Goal: Task Accomplishment & Management: Use online tool/utility

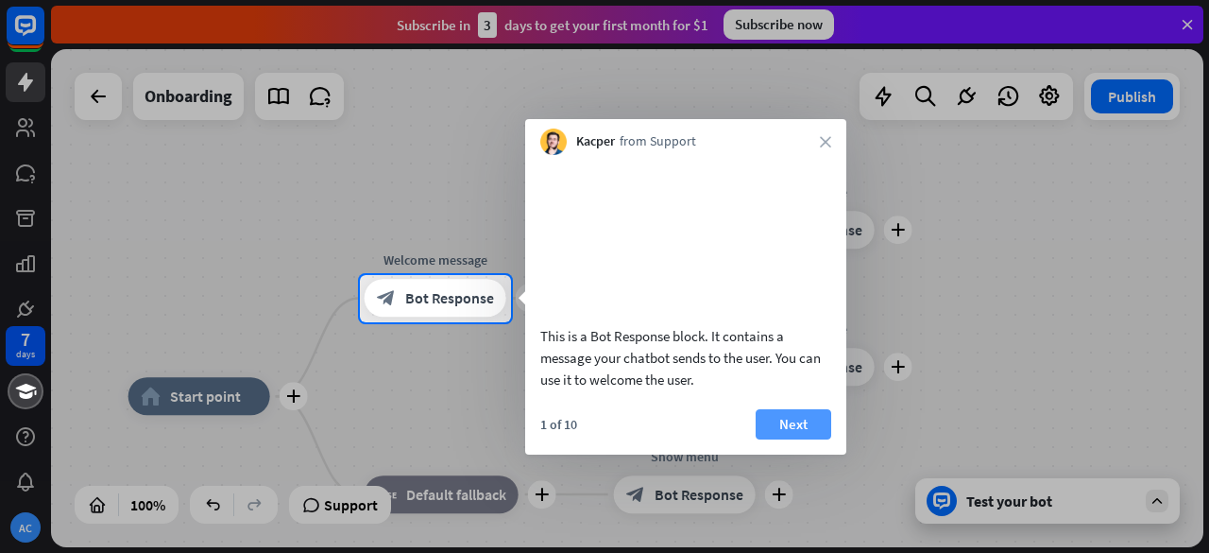
click at [771, 439] on button "Next" at bounding box center [794, 424] width 76 height 30
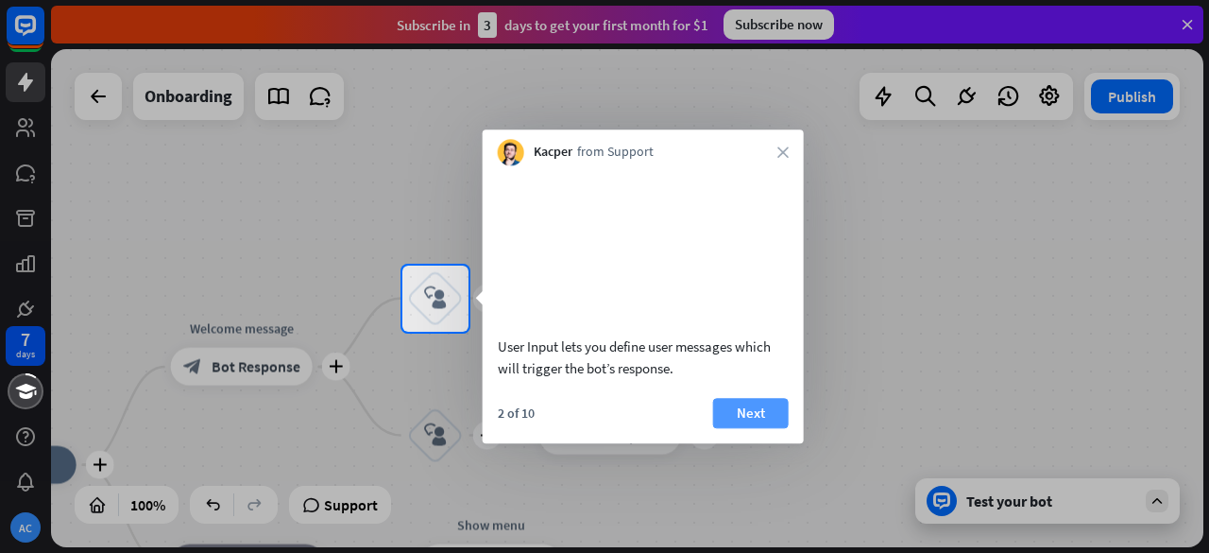
click at [764, 428] on button "Next" at bounding box center [751, 413] width 76 height 30
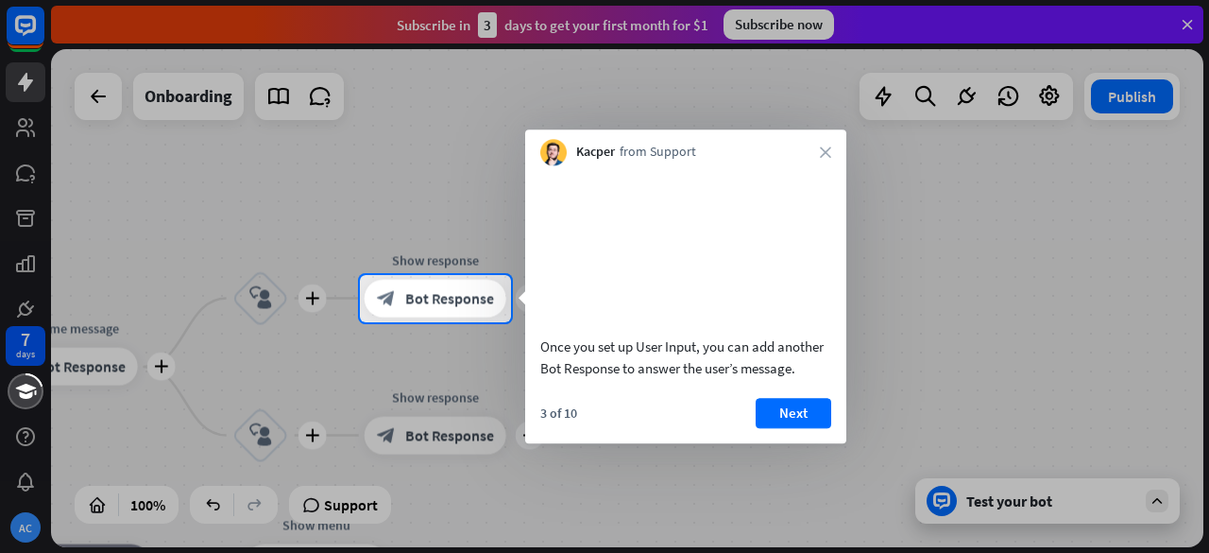
click at [840, 434] on div "3 of 10 Next" at bounding box center [685, 420] width 321 height 45
click at [798, 428] on button "Next" at bounding box center [794, 413] width 76 height 30
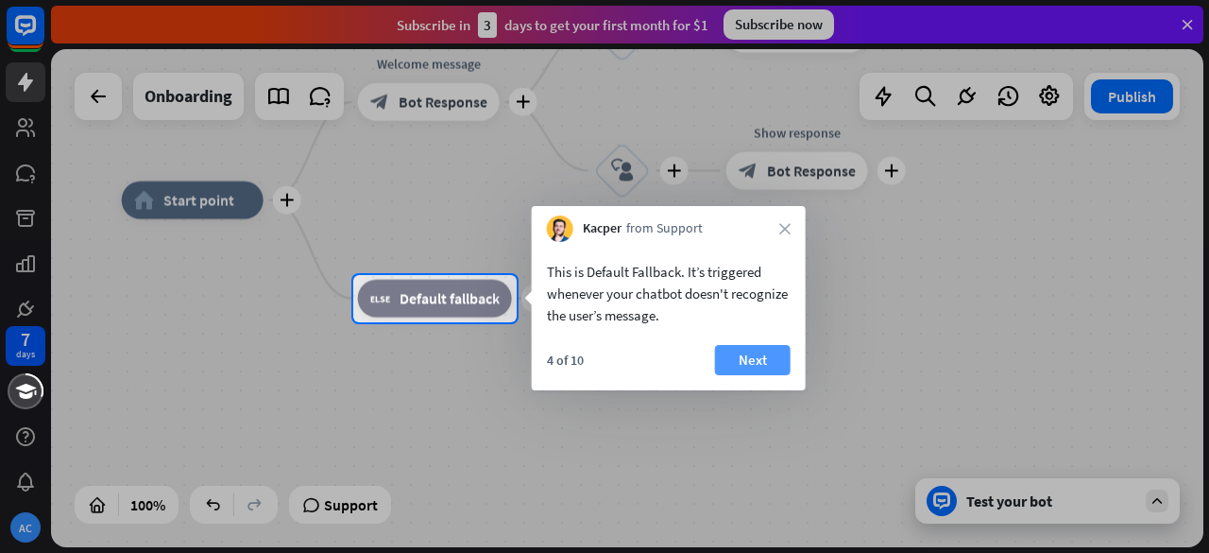
click at [743, 349] on button "Next" at bounding box center [753, 360] width 76 height 30
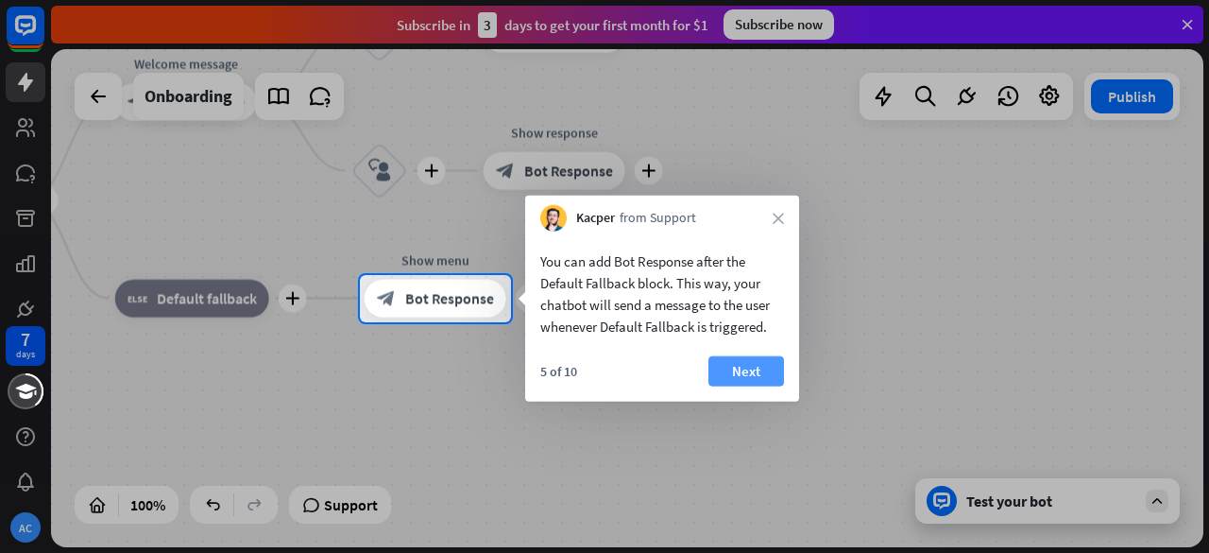
click at [760, 371] on button "Next" at bounding box center [747, 371] width 76 height 30
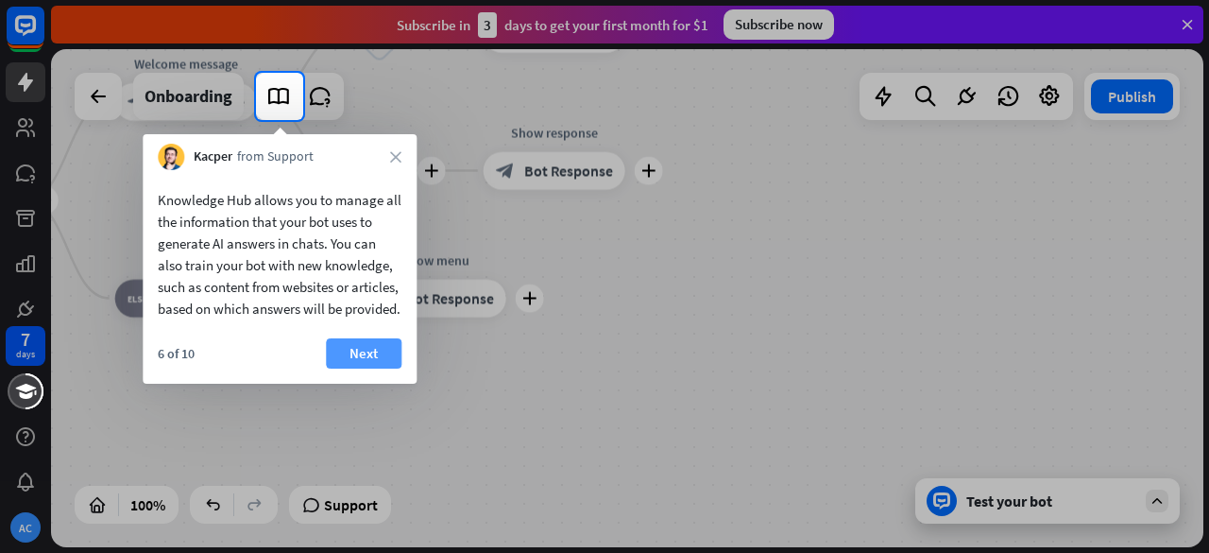
click at [369, 368] on button "Next" at bounding box center [364, 353] width 76 height 30
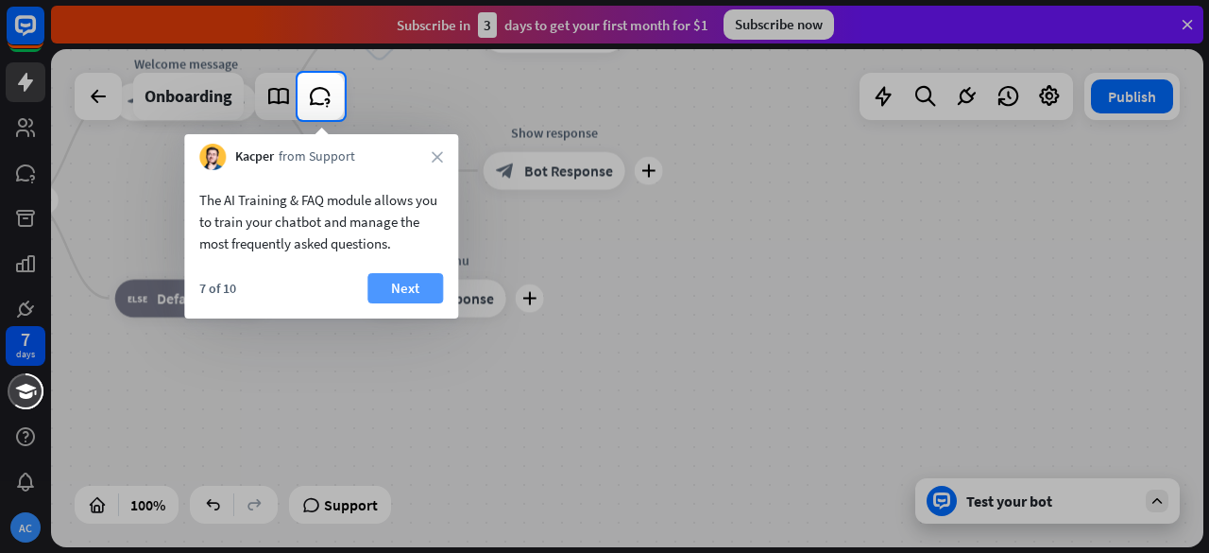
click at [378, 281] on button "Next" at bounding box center [406, 288] width 76 height 30
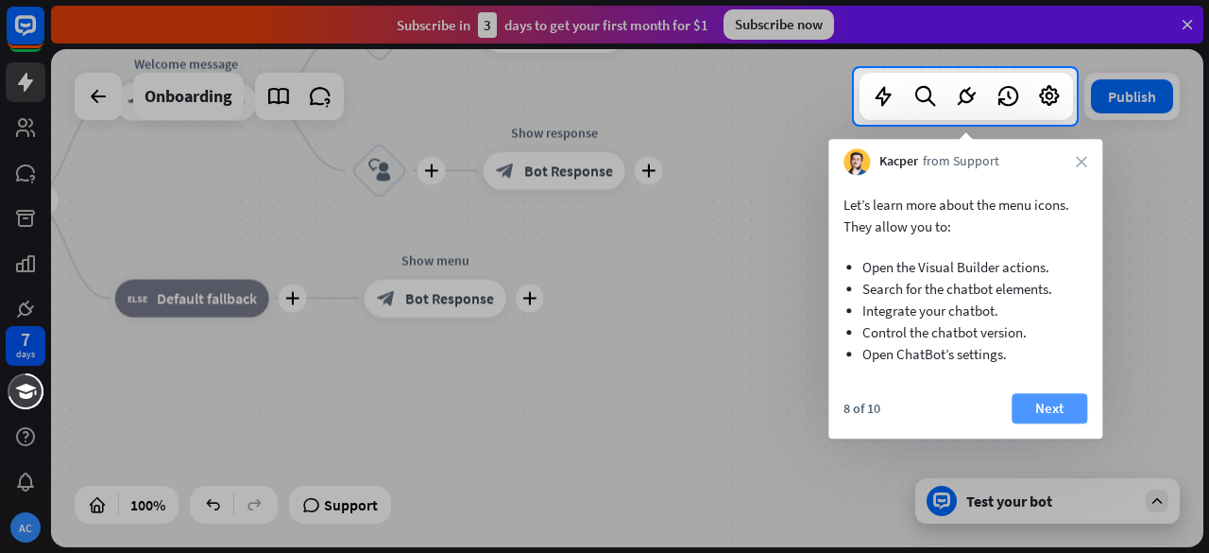
click at [1021, 405] on button "Next" at bounding box center [1050, 408] width 76 height 30
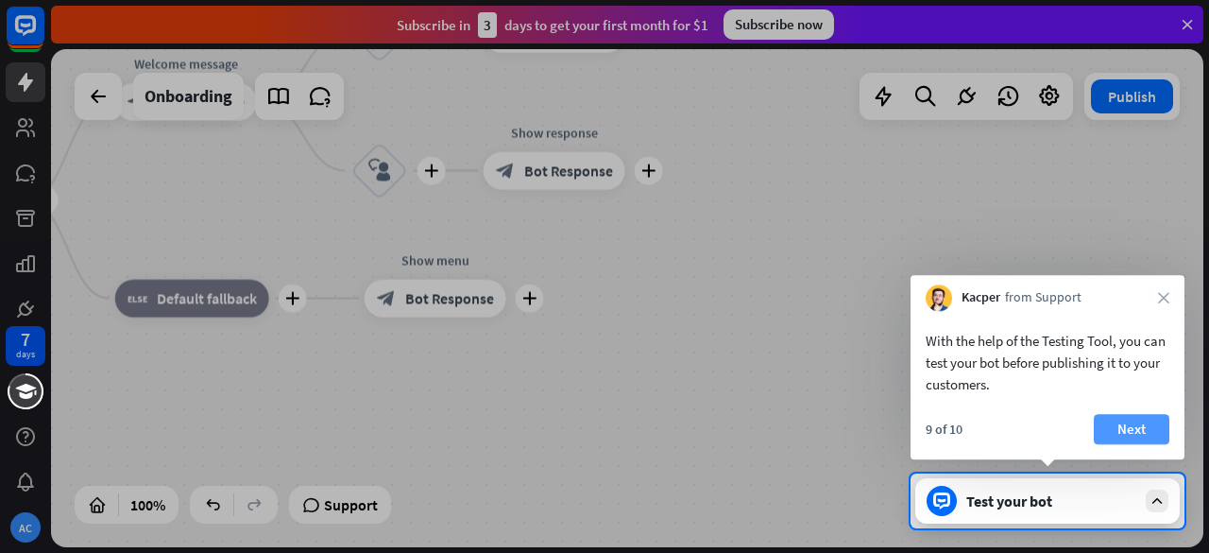
click at [1113, 428] on button "Next" at bounding box center [1132, 429] width 76 height 30
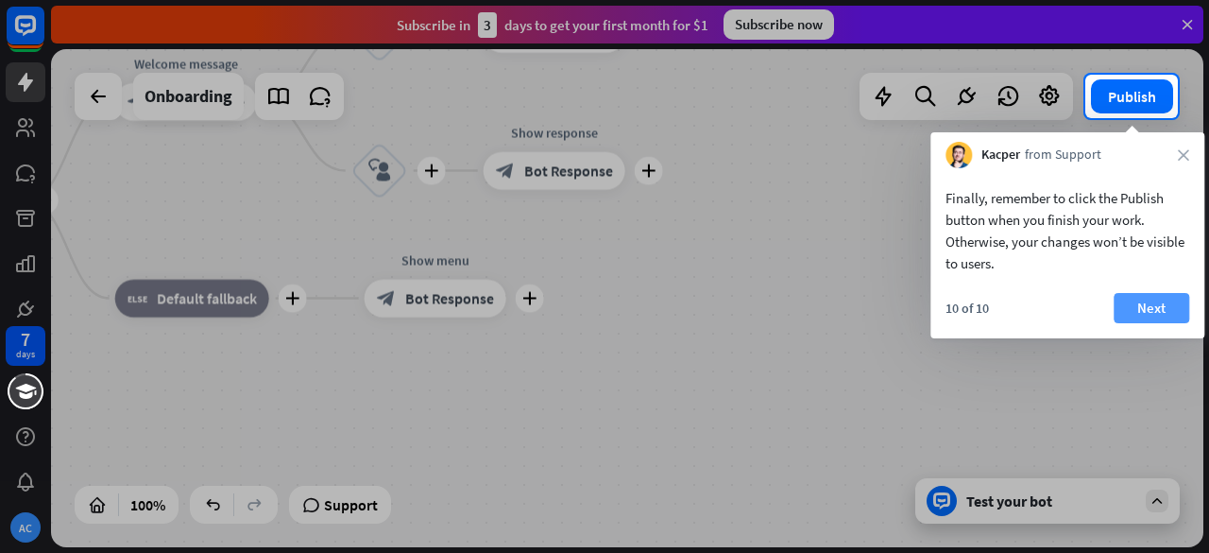
click at [1141, 307] on button "Next" at bounding box center [1152, 308] width 76 height 30
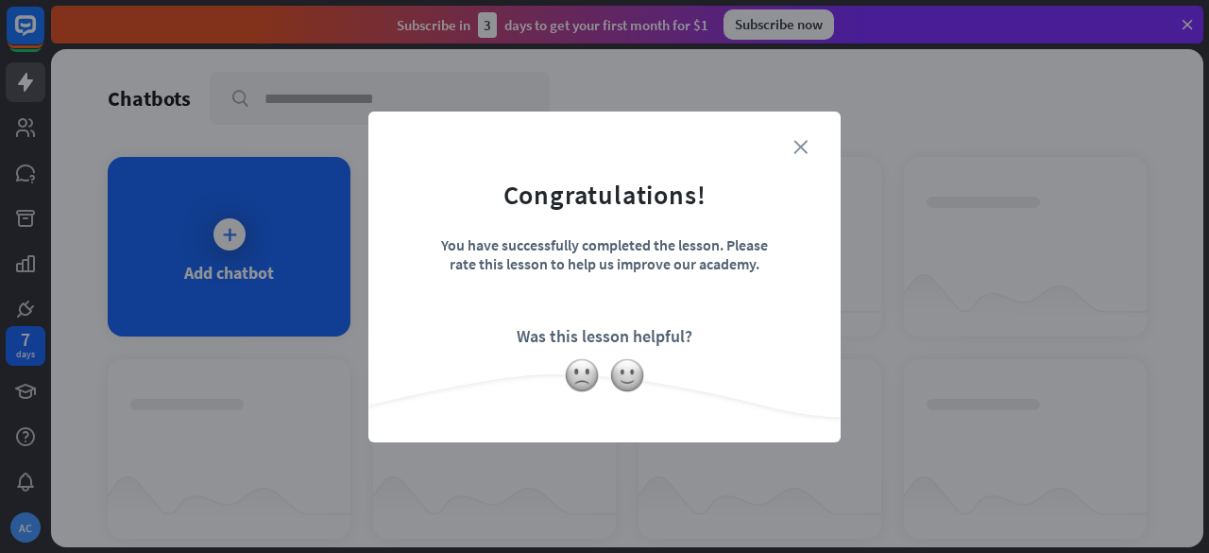
click at [798, 146] on icon "close" at bounding box center [801, 147] width 14 height 14
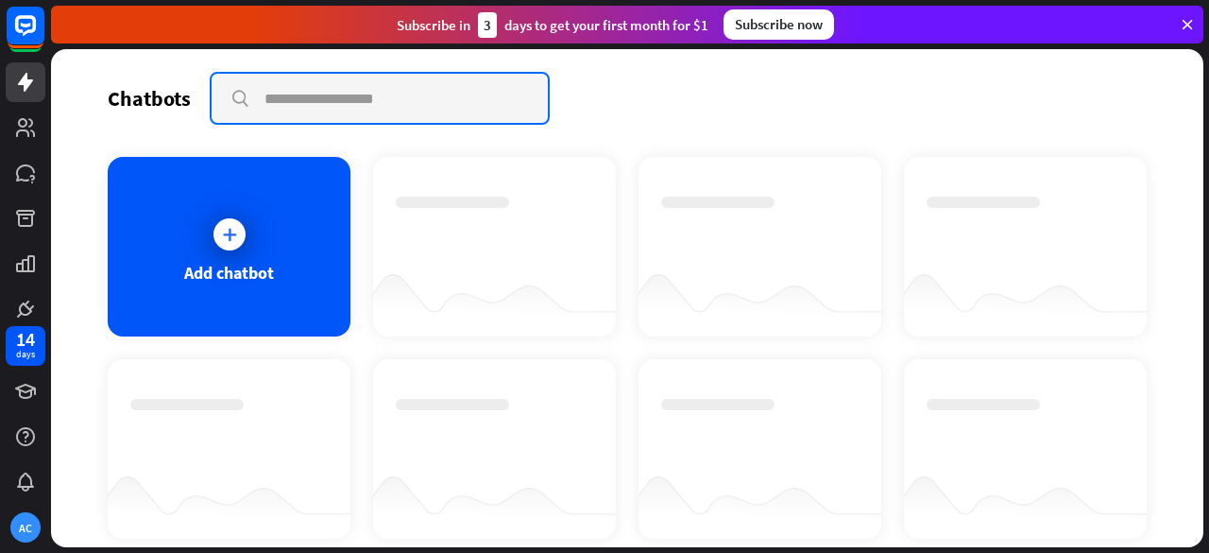
click at [379, 97] on input "text" at bounding box center [380, 98] width 336 height 49
type input "**********"
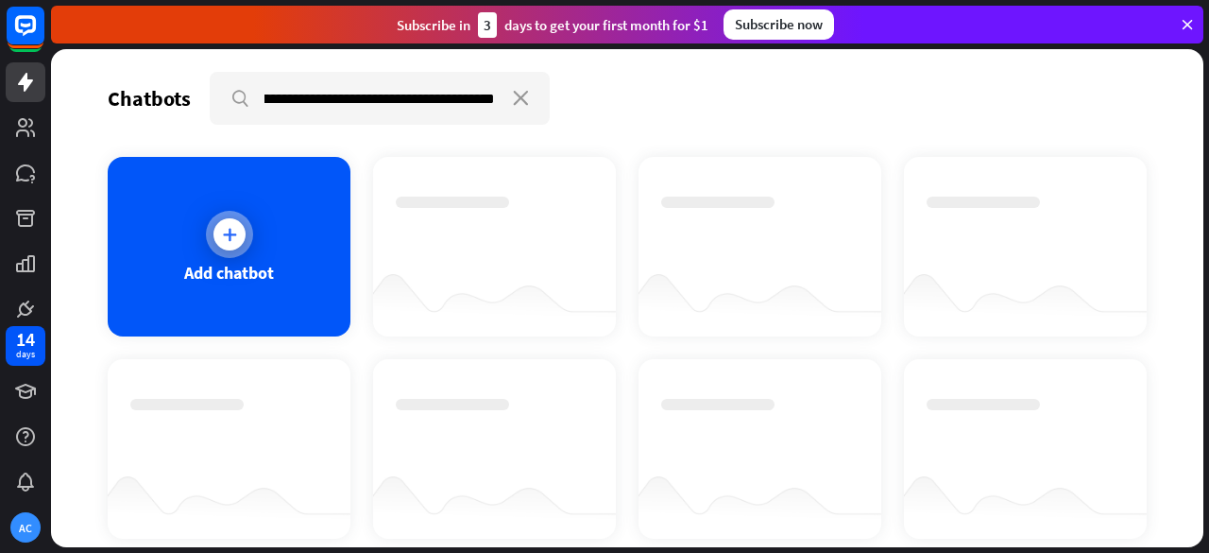
click at [233, 239] on icon at bounding box center [229, 234] width 19 height 19
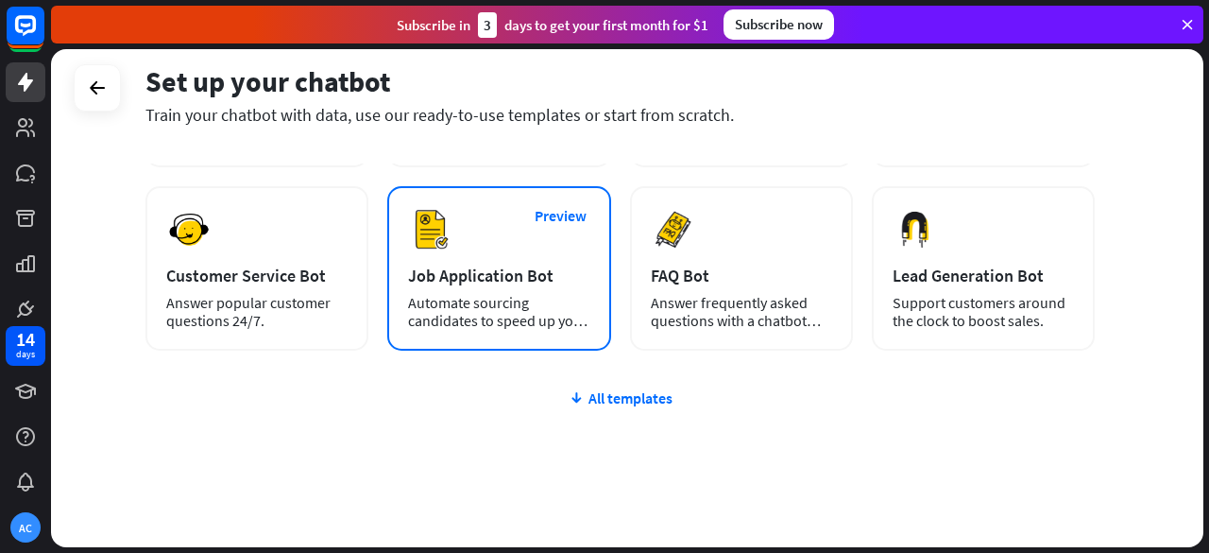
scroll to position [283, 0]
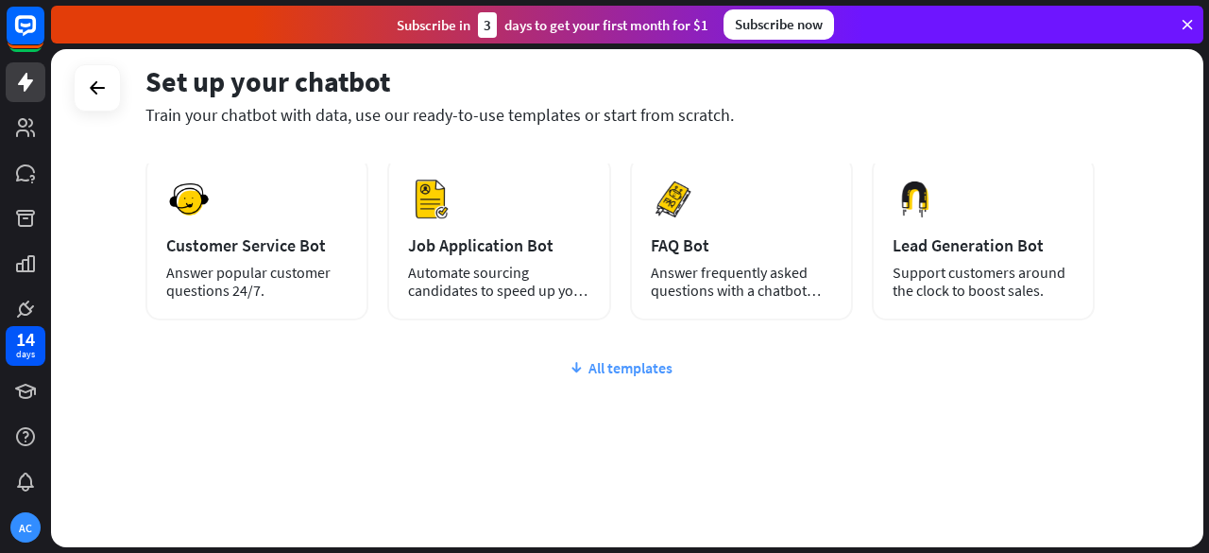
click at [623, 369] on div "All templates" at bounding box center [621, 367] width 950 height 19
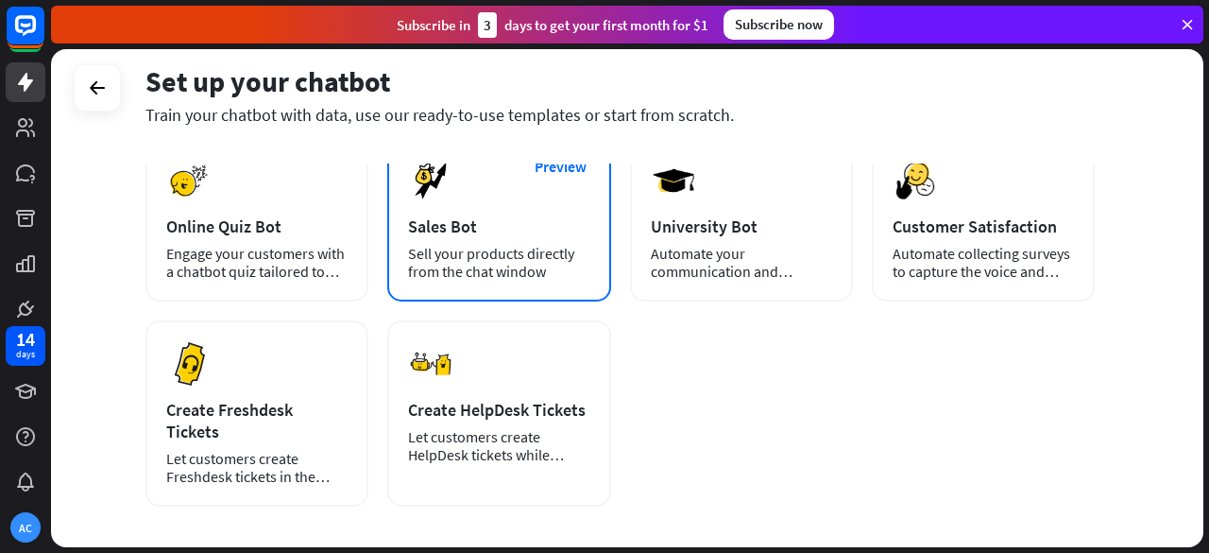
scroll to position [272, 0]
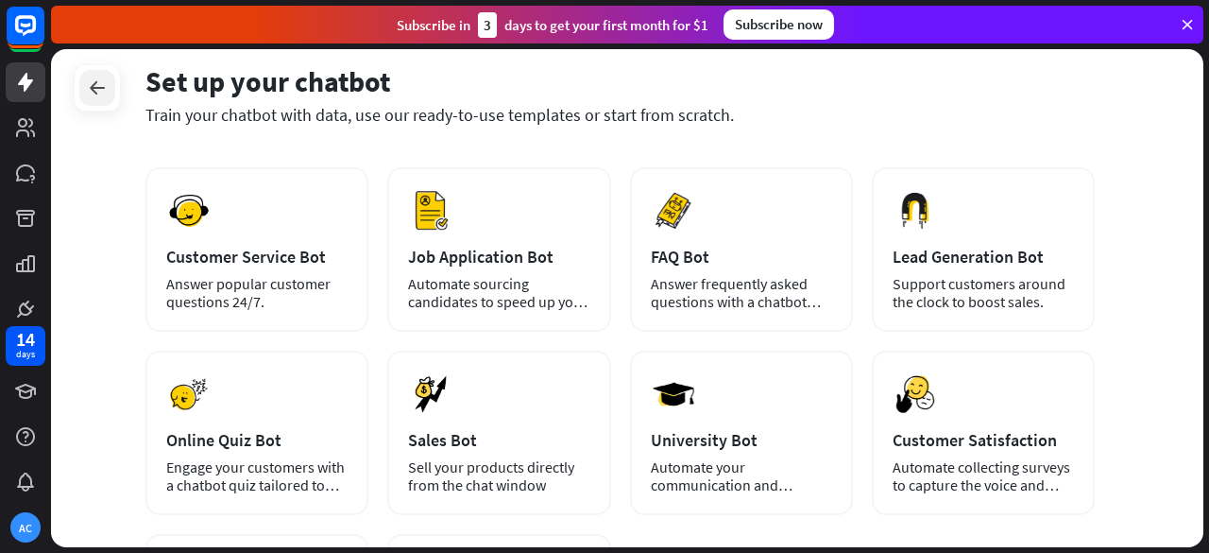
click at [96, 89] on icon at bounding box center [97, 88] width 23 height 23
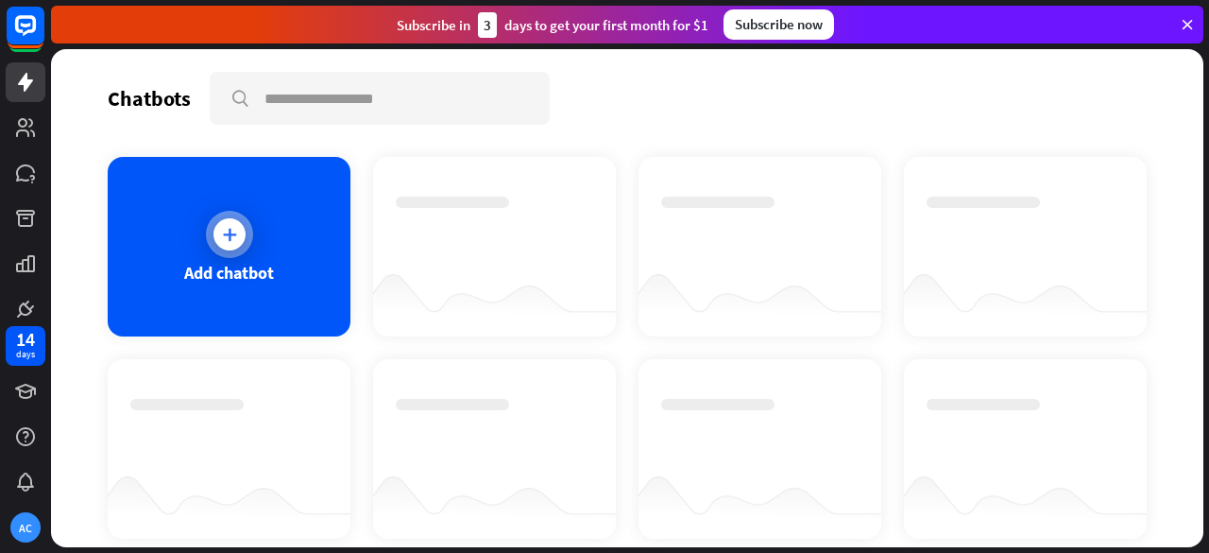
click at [232, 242] on icon at bounding box center [229, 234] width 19 height 19
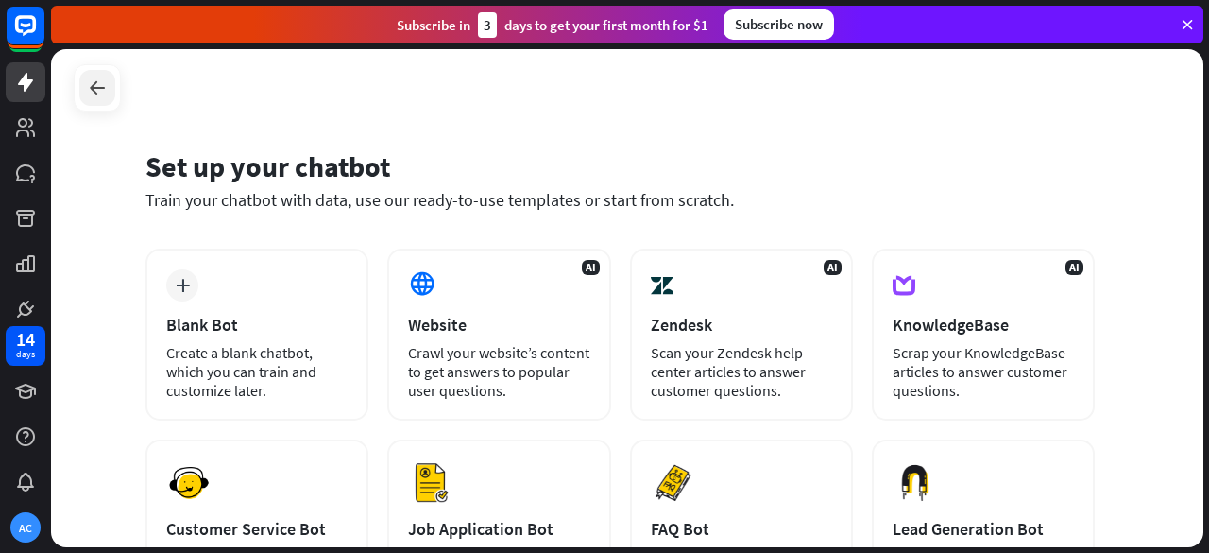
click at [97, 80] on icon at bounding box center [97, 88] width 23 height 23
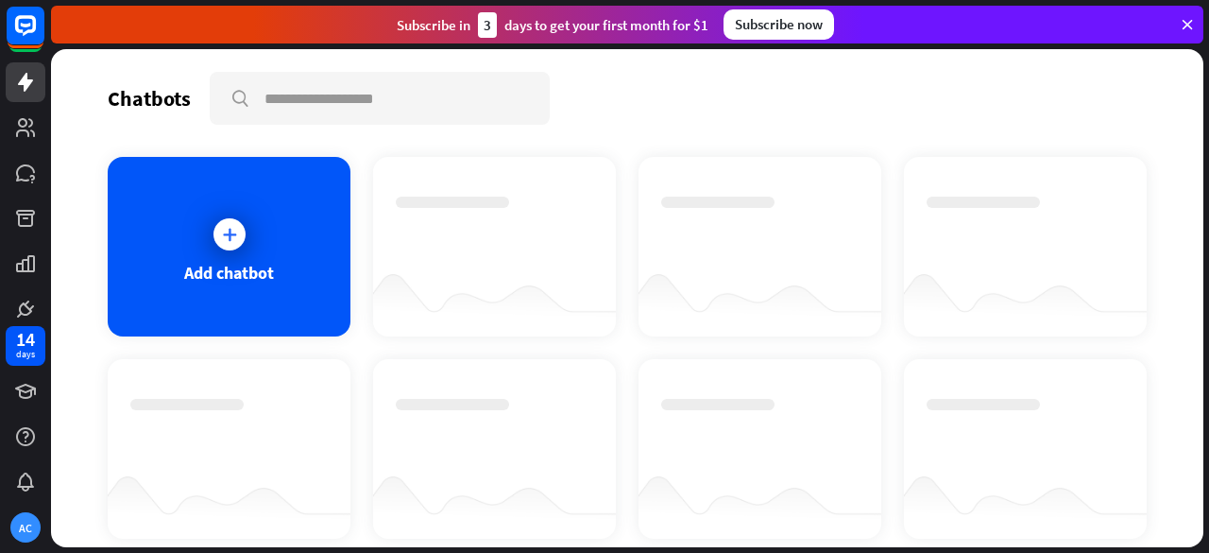
click at [461, 294] on div at bounding box center [494, 299] width 243 height 73
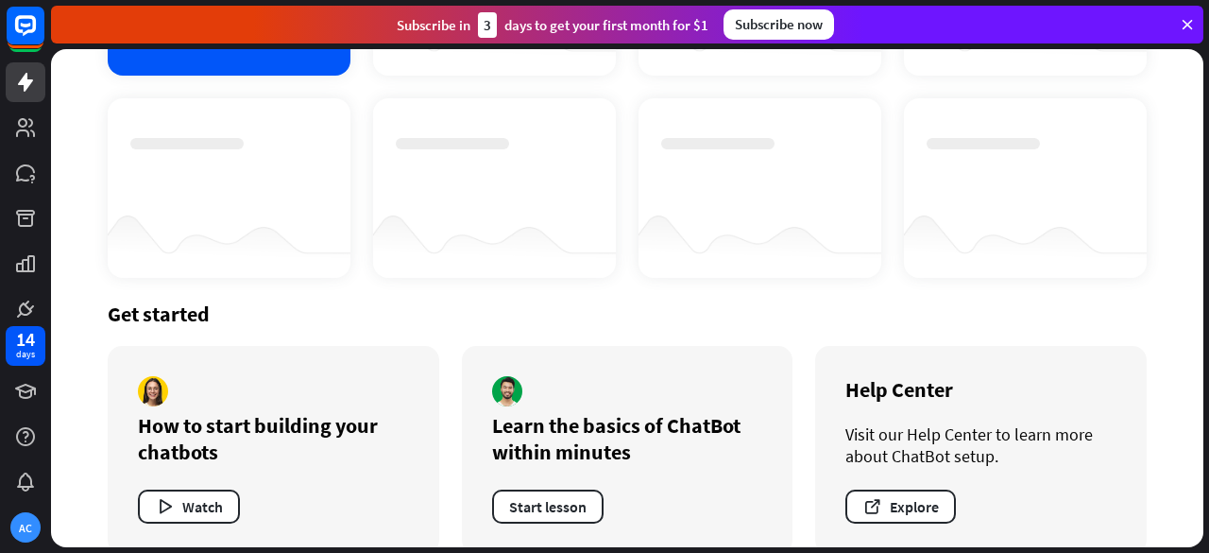
scroll to position [289, 0]
